Goal: Transaction & Acquisition: Purchase product/service

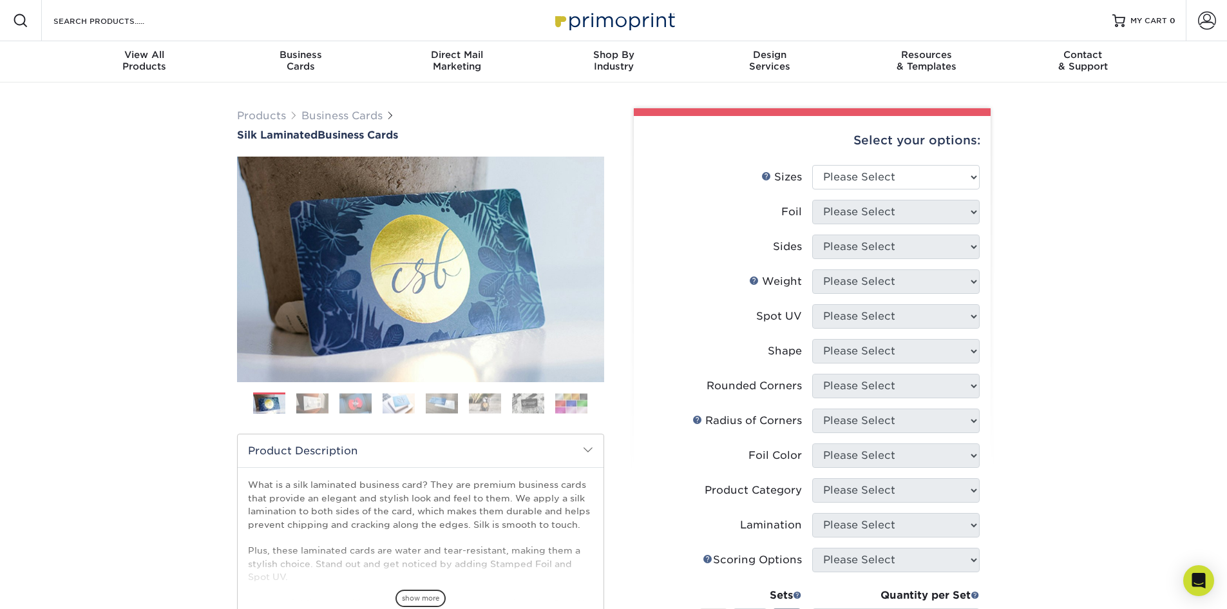
select select "2.00x3.50"
click at [812, 165] on select "Please Select 1.5" x 3.5" - Mini 1.75" x 3.5" - Mini 2" x 2" - Square 2" x 3" -…" at bounding box center [895, 177] width 167 height 24
click at [874, 218] on select "Please Select Yes No" at bounding box center [895, 212] width 167 height 24
click at [746, 236] on label "Sides" at bounding box center [728, 246] width 167 height 24
click at [850, 211] on select "Please Select Yes No" at bounding box center [895, 212] width 167 height 24
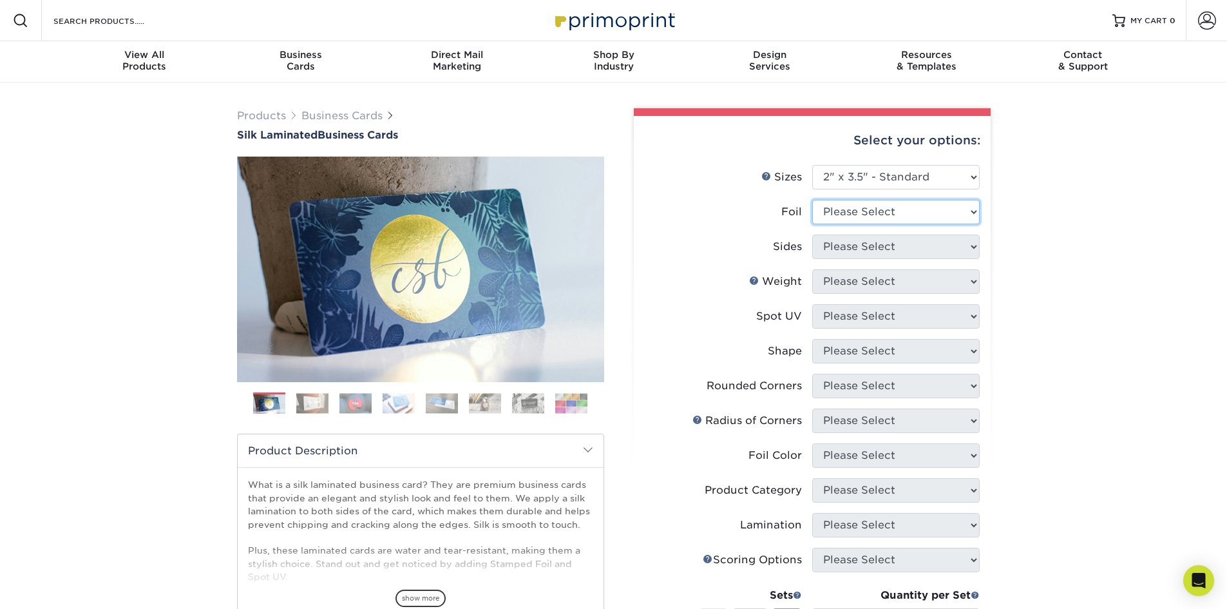
select select "0"
click at [812, 200] on select "Please Select Yes No" at bounding box center [895, 212] width 167 height 24
click at [849, 252] on select "Please Select Print Both Sides Print Front Only" at bounding box center [895, 246] width 167 height 24
select select "13abbda7-1d64-4f25-8bb2-c179b224825d"
click at [812, 234] on select "Please Select Print Both Sides Print Front Only" at bounding box center [895, 246] width 167 height 24
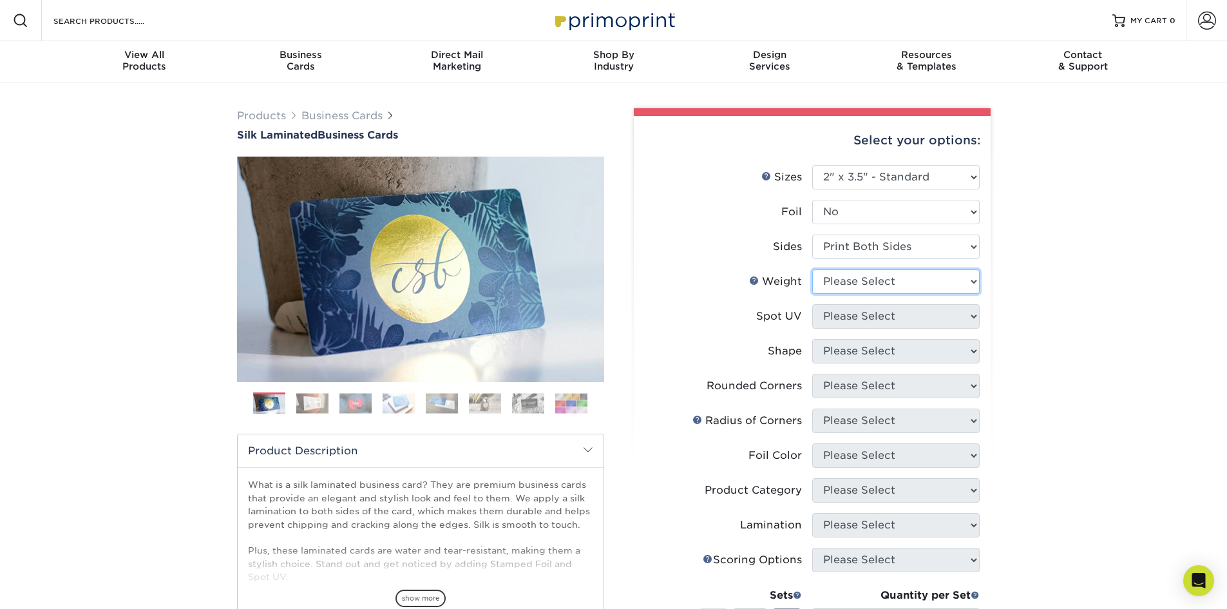
click at [849, 287] on select "Please Select 16PT" at bounding box center [895, 281] width 167 height 24
select select "16PT"
click at [812, 269] on select "Please Select 16PT" at bounding box center [895, 281] width 167 height 24
click at [848, 318] on select "Please Select No Spot UV Front and Back (Both Sides) Front Only Back Only" at bounding box center [895, 316] width 167 height 24
select select "0"
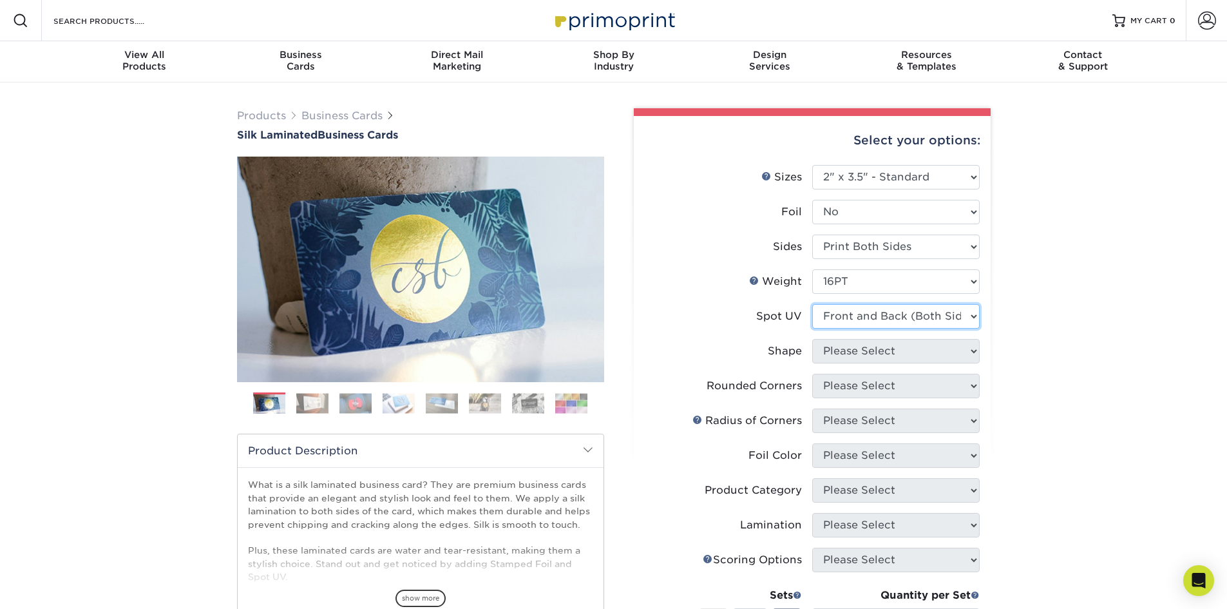
click at [812, 304] on select "Please Select No Spot UV Front and Back (Both Sides) Front Only Back Only" at bounding box center [895, 316] width 167 height 24
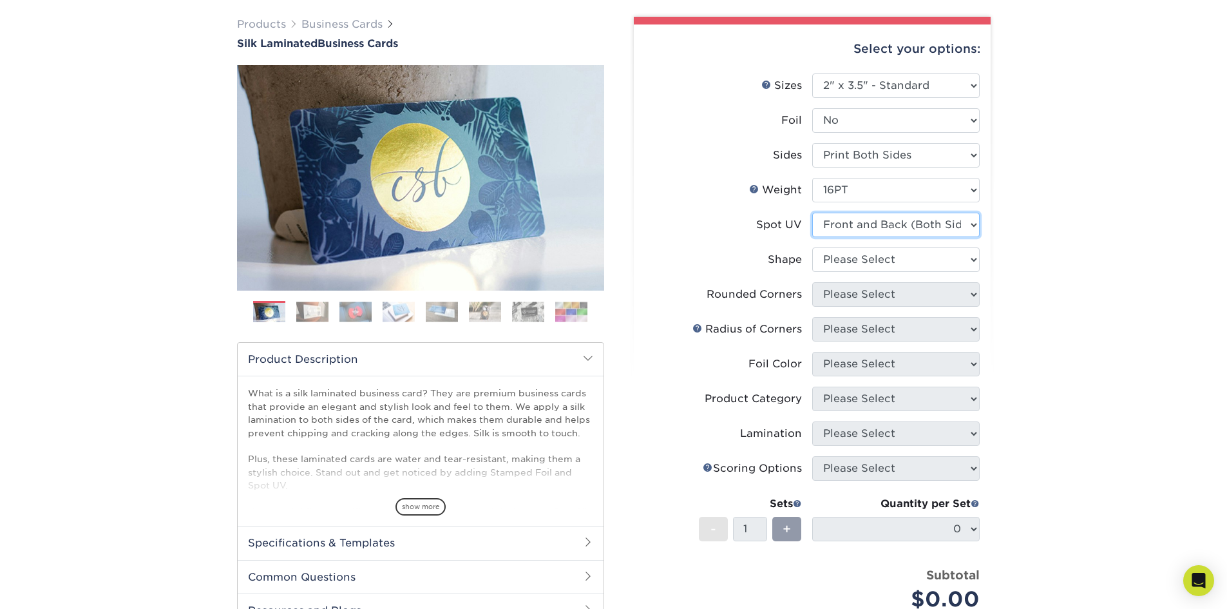
scroll to position [99, 0]
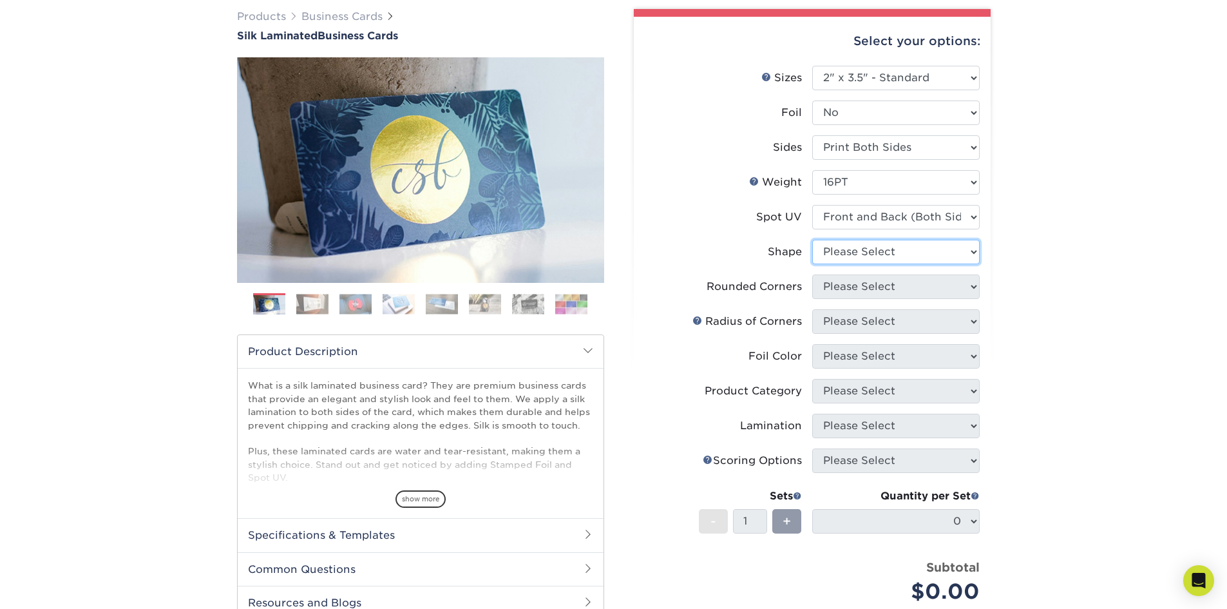
click at [899, 260] on select "Please Select Standard" at bounding box center [895, 252] width 167 height 24
select select "standard"
click at [812, 240] on select "Please Select Standard" at bounding box center [895, 252] width 167 height 24
click at [897, 291] on select "Please Select Yes - Round 2 Corners Yes - Round 4 Corners No" at bounding box center [895, 286] width 167 height 24
select select "0"
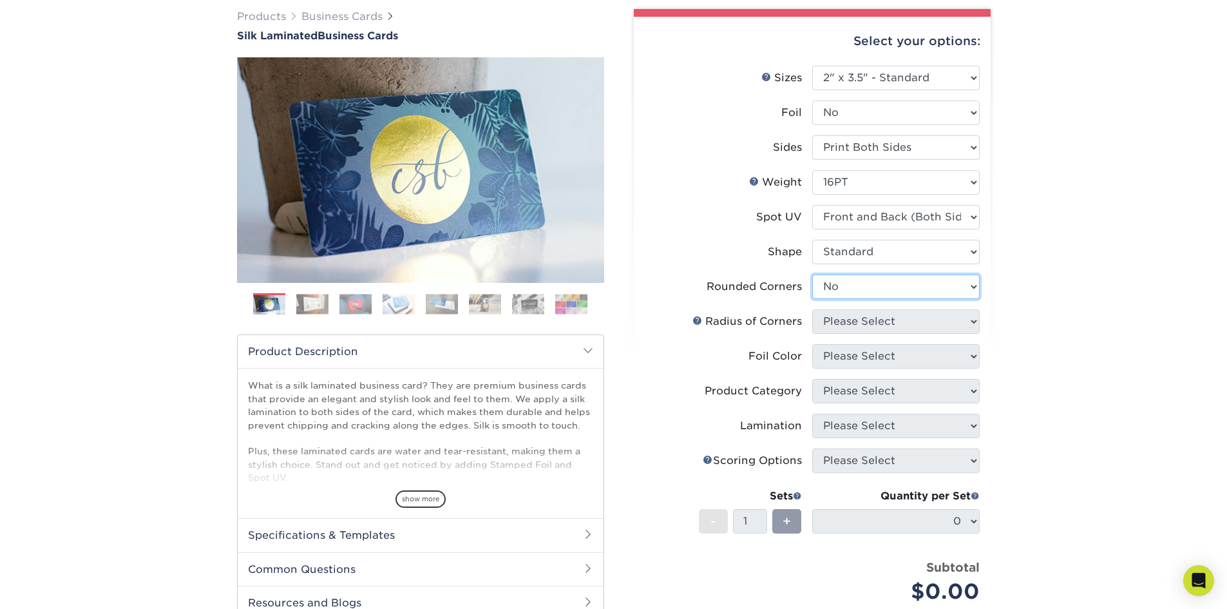
click at [812, 274] on select "Please Select Yes - Round 2 Corners Yes - Round 4 Corners No" at bounding box center [895, 286] width 167 height 24
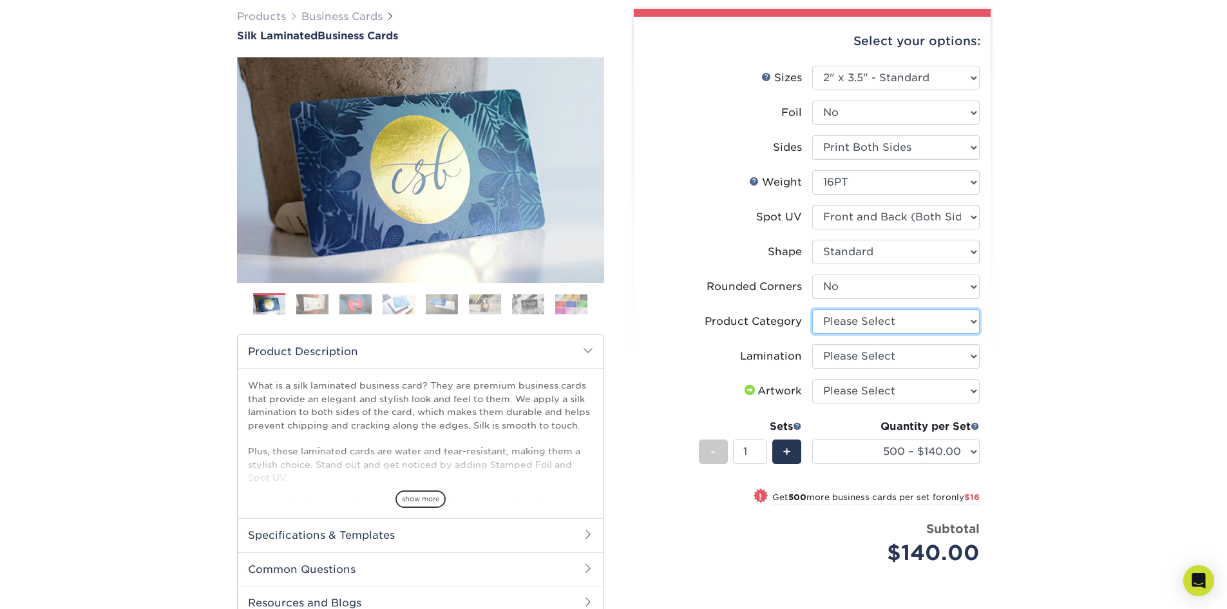
click at [896, 327] on select "Please Select Business Cards" at bounding box center [895, 321] width 167 height 24
select select "3b5148f1-0588-4f88-a218-97bcfdce65c1"
click at [812, 309] on select "Please Select Business Cards" at bounding box center [895, 321] width 167 height 24
click at [896, 359] on select "Please Select Silk" at bounding box center [895, 356] width 167 height 24
select select "ccacb42f-45f7-42d3-bbd3-7c8421cf37f0"
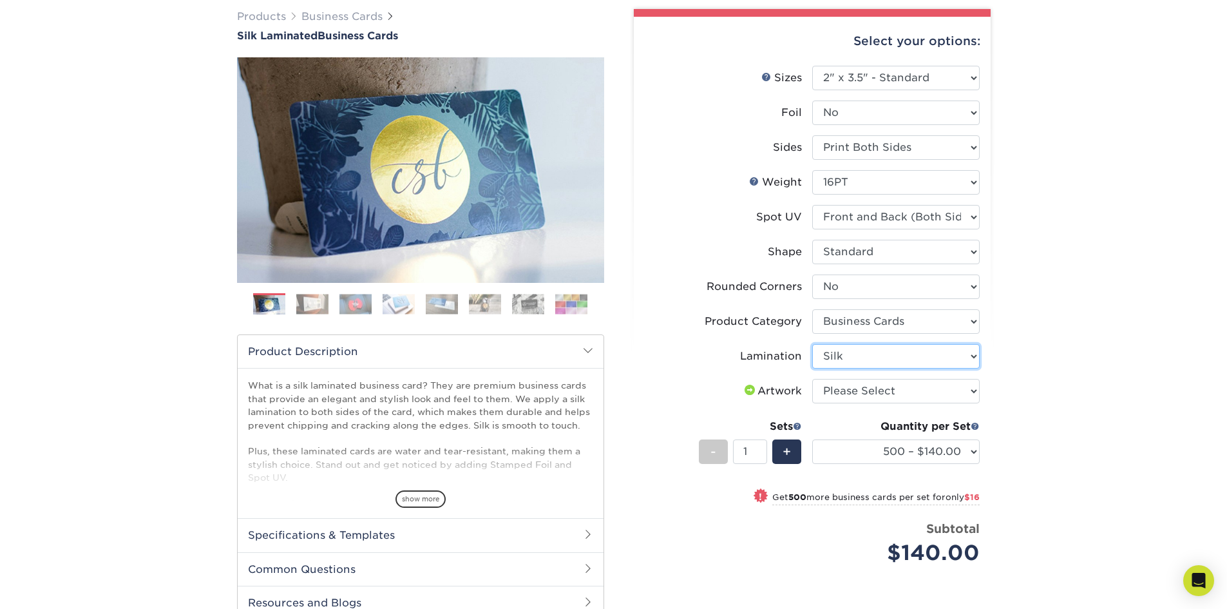
click at [812, 344] on select "Please Select Silk" at bounding box center [895, 356] width 167 height 24
click at [891, 399] on select "Please Select I will upload files I need a design - $100" at bounding box center [895, 391] width 167 height 24
select select "upload"
click at [812, 379] on select "Please Select I will upload files I need a design - $100" at bounding box center [895, 391] width 167 height 24
click at [892, 458] on select "500 – $140.00 1000 – $156.00 2500 – $383.00 5000 – $642.00 10000 – $1156.00" at bounding box center [895, 451] width 167 height 24
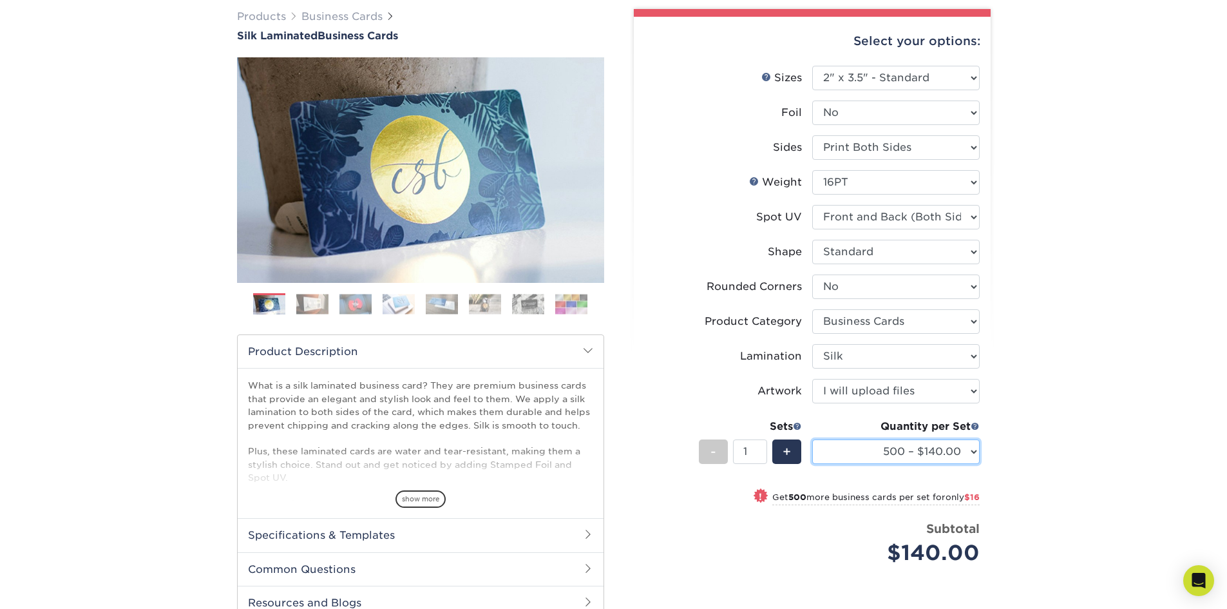
select select "1000 – $156.00"
click at [812, 439] on select "500 – $140.00 1000 – $156.00 2500 – $383.00 5000 – $642.00 10000 – $1156.00" at bounding box center [895, 451] width 167 height 24
click at [915, 448] on select "500 – $140.00 1000 – $156.00 2500 – $383.00 5000 – $642.00 10000 – $1156.00" at bounding box center [895, 451] width 167 height 24
click at [997, 441] on div "Select your options: Sizes Help Sizes Please Select 1.5" x 3.5" - Mini -" at bounding box center [807, 366] width 386 height 714
